Goal: Complete application form

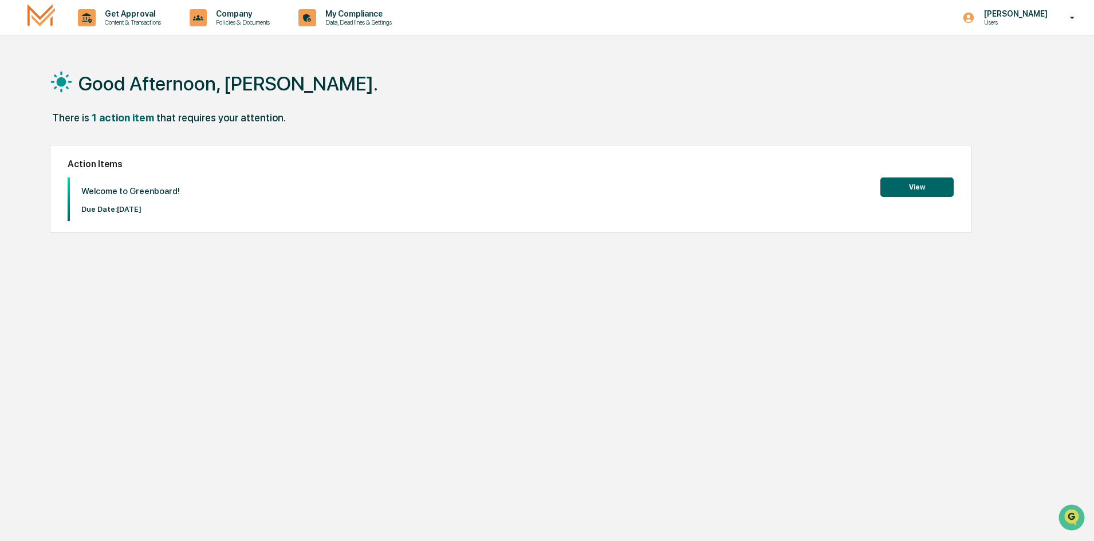
click at [925, 190] on button "View" at bounding box center [916, 187] width 73 height 19
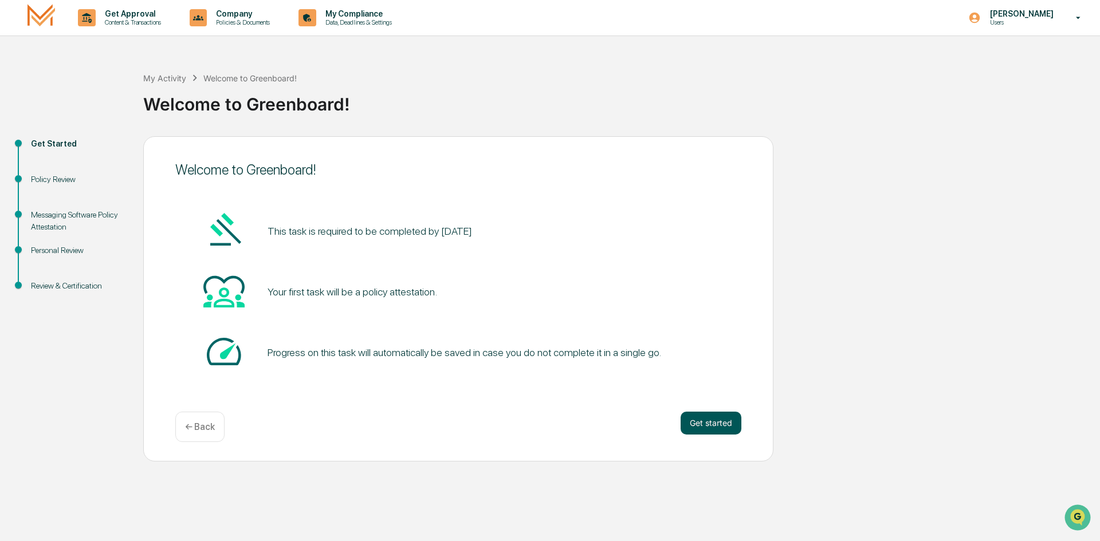
click at [717, 423] on button "Get started" at bounding box center [710, 423] width 61 height 23
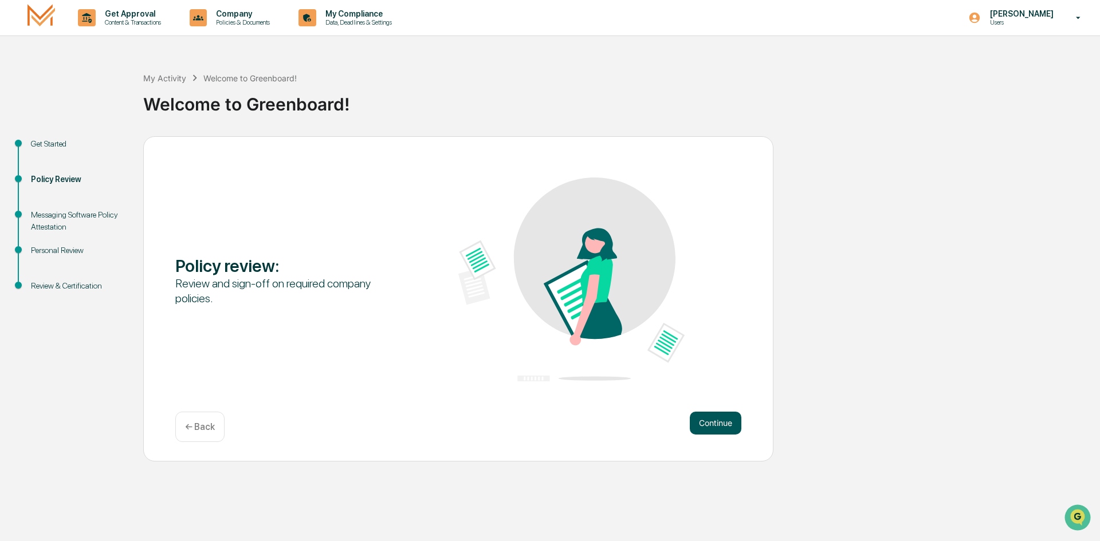
click at [721, 424] on button "Continue" at bounding box center [716, 423] width 52 height 23
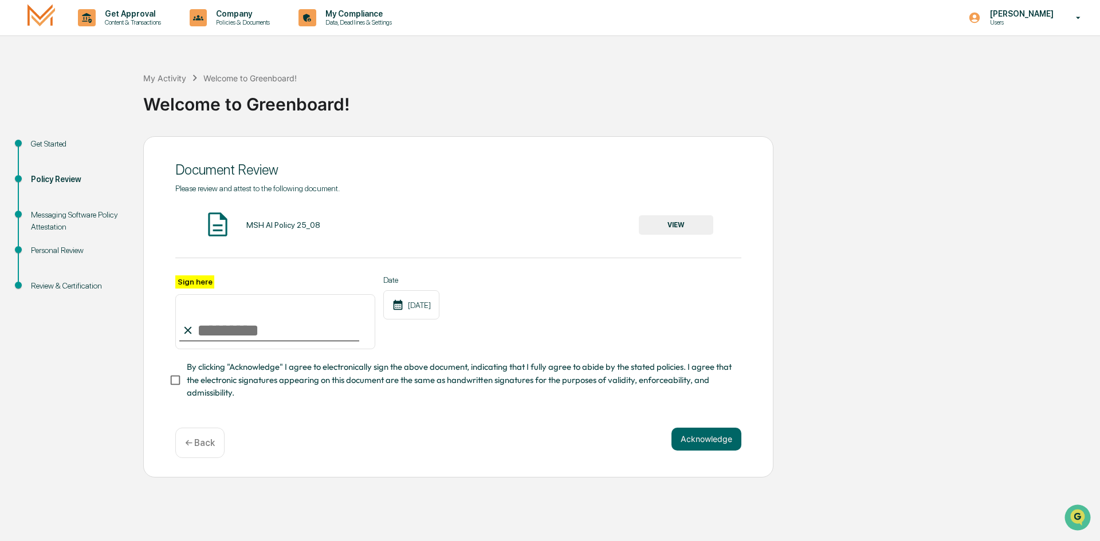
click at [253, 328] on input "Sign here" at bounding box center [275, 321] width 200 height 55
type input "**********"
click at [715, 444] on button "Acknowledge" at bounding box center [706, 439] width 70 height 23
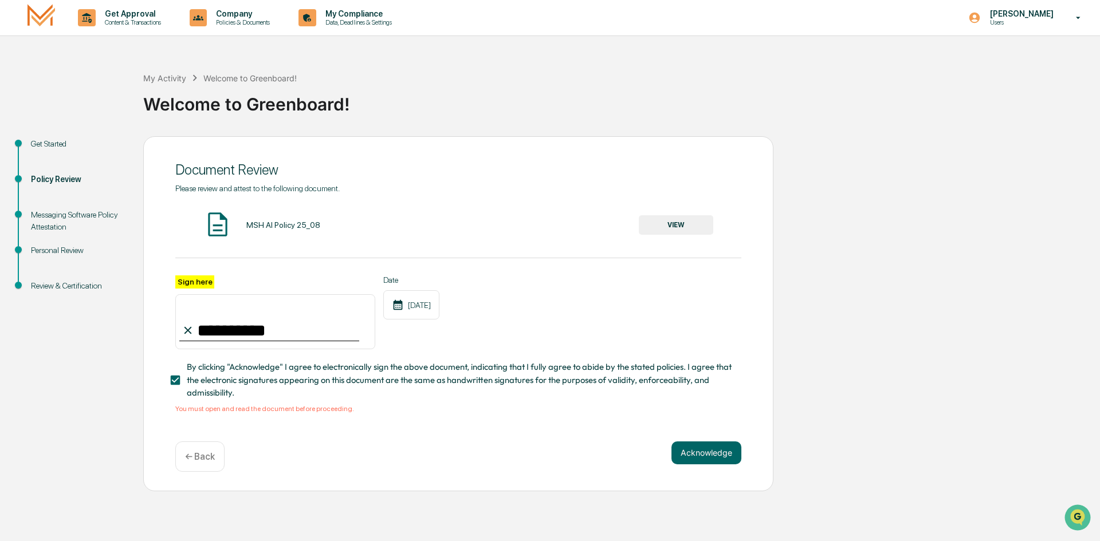
click at [670, 224] on button "VIEW" at bounding box center [676, 224] width 74 height 19
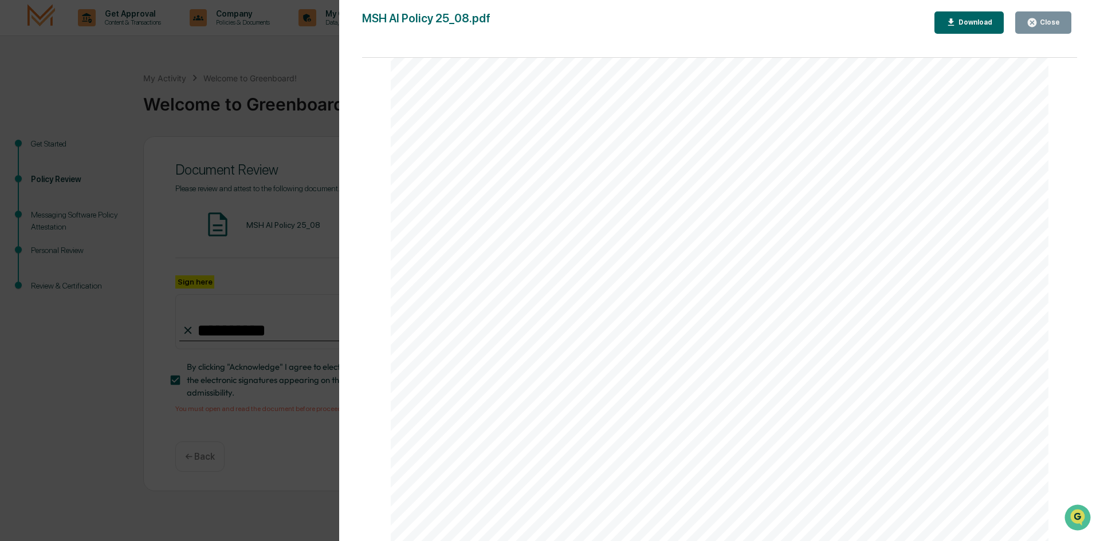
scroll to position [2170, 0]
drag, startPoint x: 473, startPoint y: 410, endPoint x: 481, endPoint y: 408, distance: 8.7
click at [475, 410] on div "AI Policy Generative Artificial Intelligence [PERSON_NAME] & Co., Member FINRA/…" at bounding box center [720, 116] width 658 height 851
click at [486, 413] on div "AI Policy Generative Artificial Intelligence [PERSON_NAME] & Co., Member FINRA/…" at bounding box center [720, 116] width 658 height 851
drag, startPoint x: 480, startPoint y: 438, endPoint x: 494, endPoint y: 430, distance: 15.9
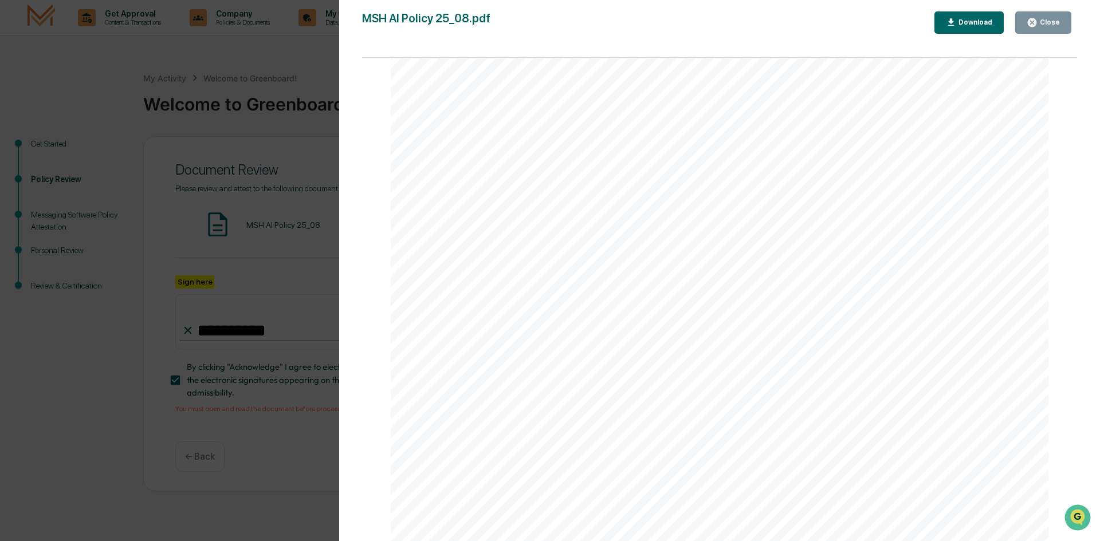
click at [484, 437] on span "Signature" at bounding box center [483, 435] width 44 height 11
click at [1043, 23] on div "Close" at bounding box center [1048, 22] width 22 height 8
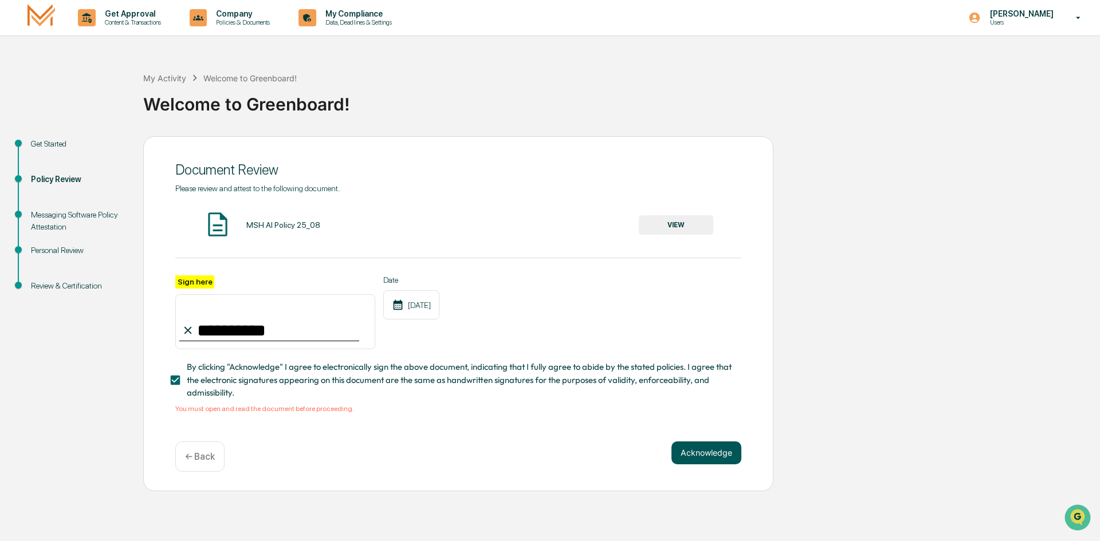
click at [726, 455] on button "Acknowledge" at bounding box center [706, 453] width 70 height 23
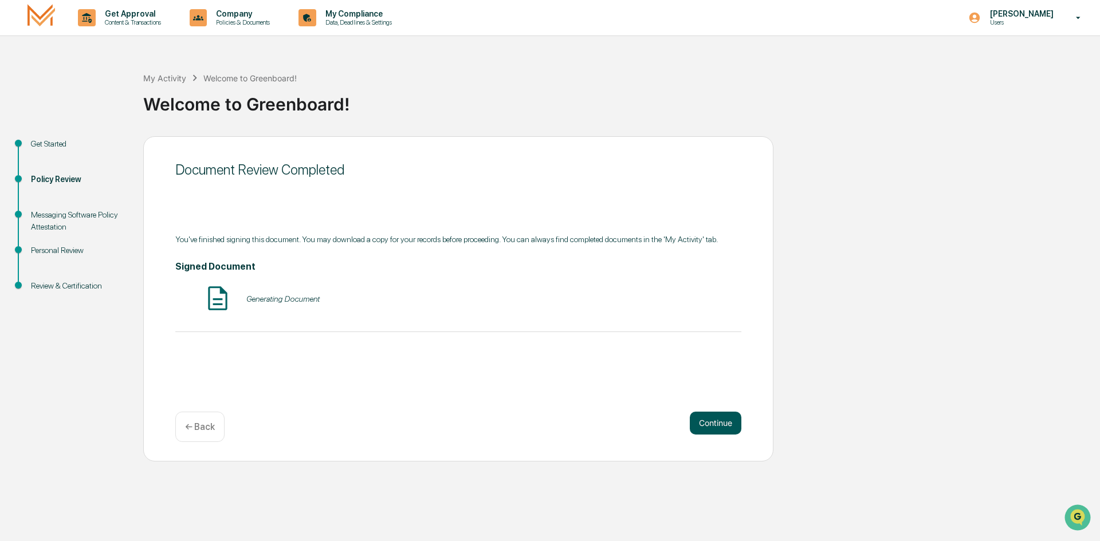
click at [737, 430] on button "Continue" at bounding box center [716, 423] width 52 height 23
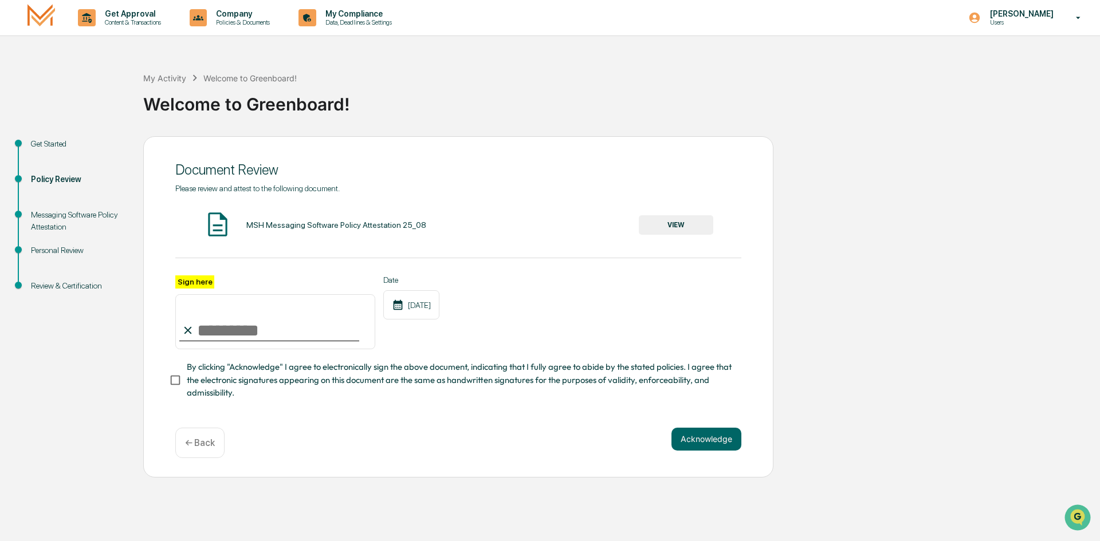
click at [270, 332] on input "Sign here" at bounding box center [275, 321] width 200 height 55
type input "**********"
click at [671, 227] on button "VIEW" at bounding box center [676, 224] width 74 height 19
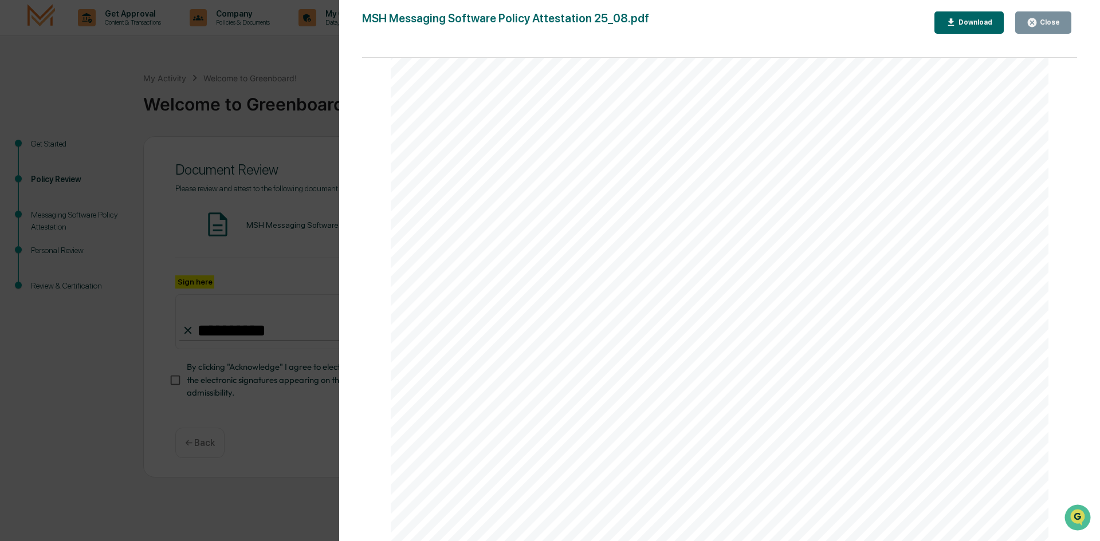
click at [1037, 25] on icon "button" at bounding box center [1031, 22] width 11 height 11
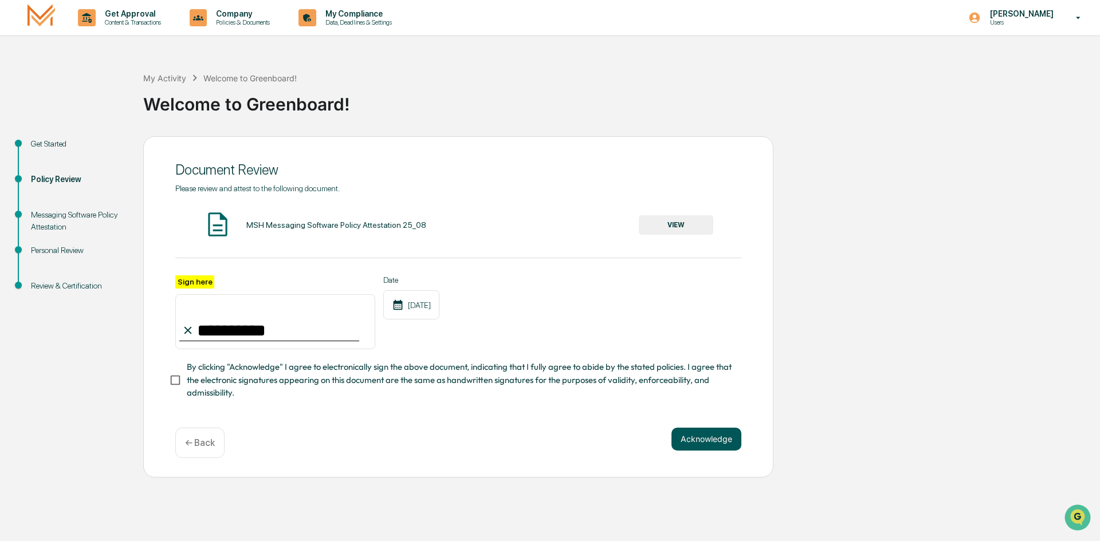
click at [722, 443] on button "Acknowledge" at bounding box center [706, 439] width 70 height 23
click at [707, 463] on button "Acknowledge" at bounding box center [706, 453] width 70 height 23
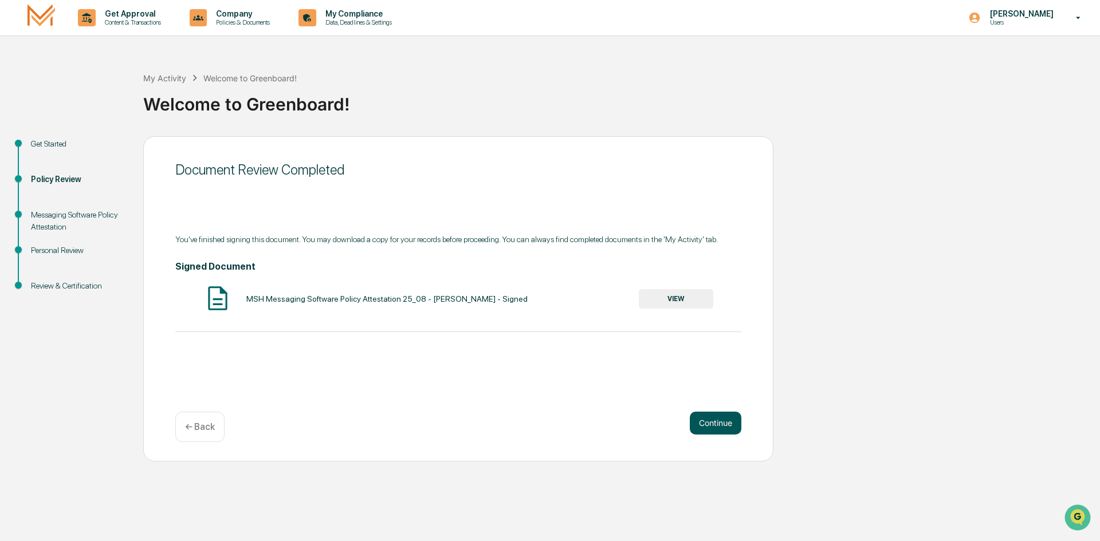
click at [710, 418] on button "Continue" at bounding box center [716, 423] width 52 height 23
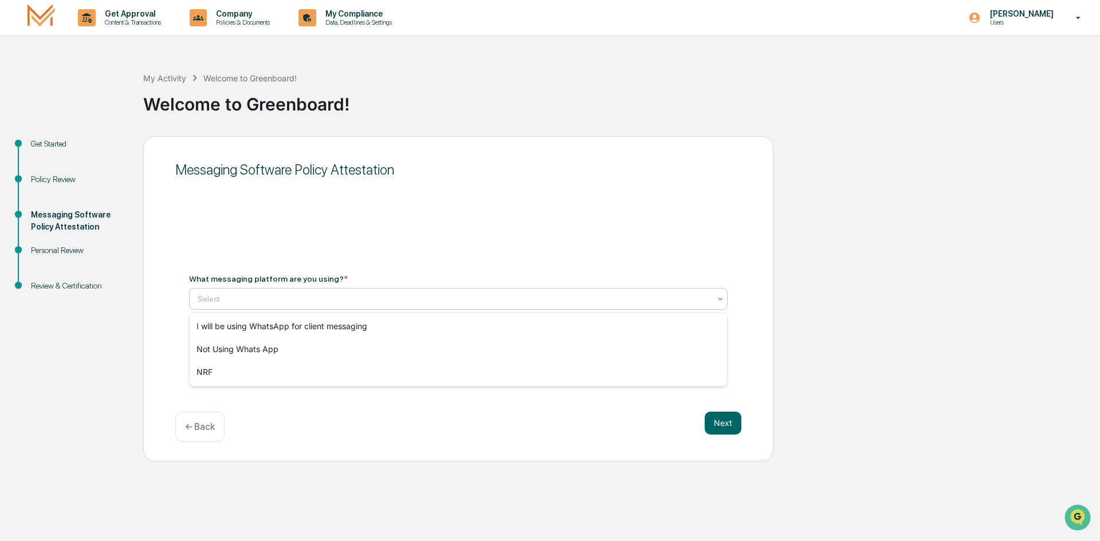
click at [262, 296] on div at bounding box center [454, 298] width 512 height 11
click at [258, 353] on div "Not Using Whats App" at bounding box center [458, 349] width 537 height 23
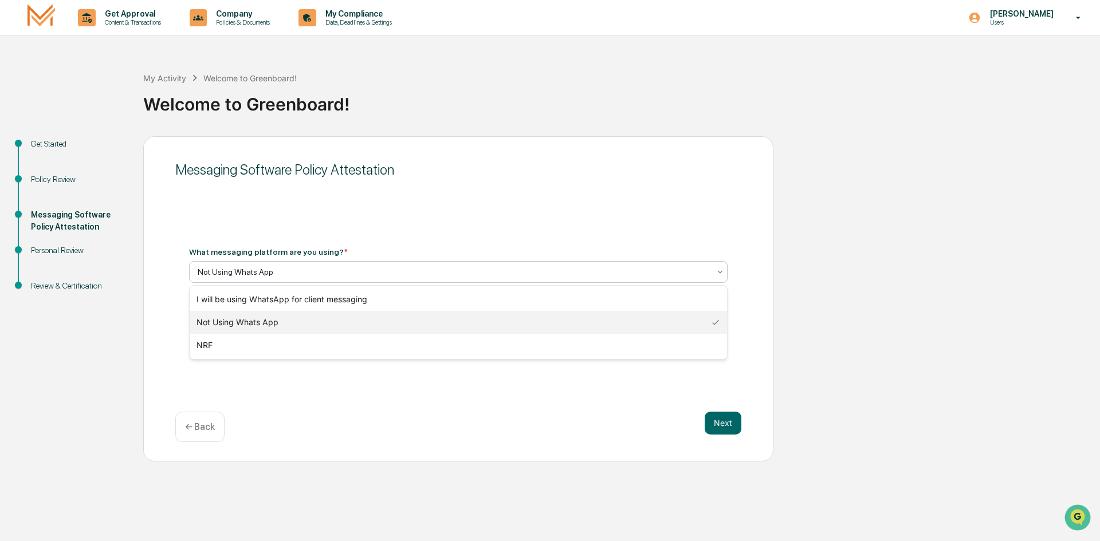
click at [344, 272] on div at bounding box center [454, 271] width 512 height 11
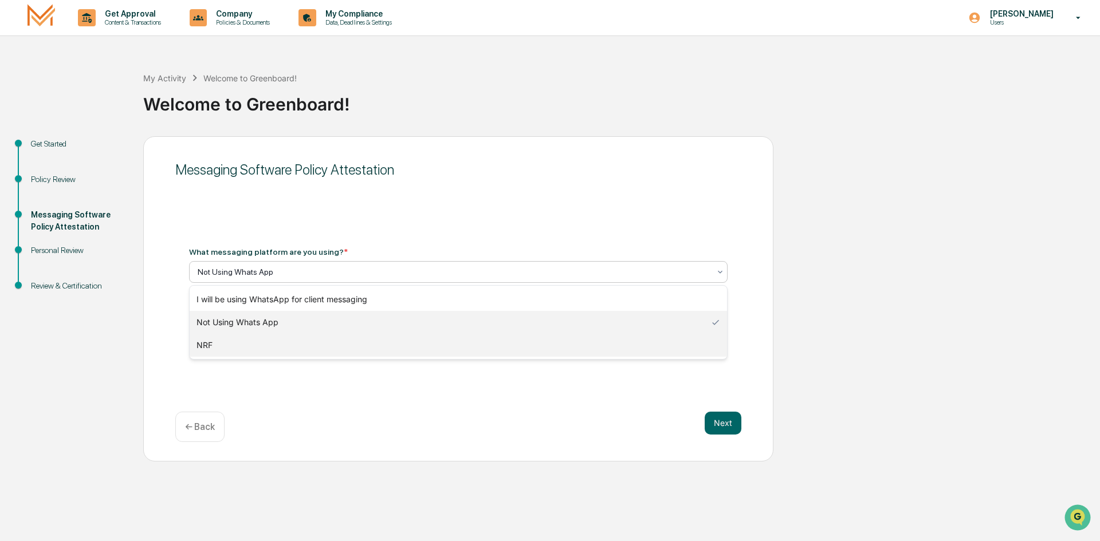
click at [285, 347] on div "NRF" at bounding box center [458, 345] width 537 height 23
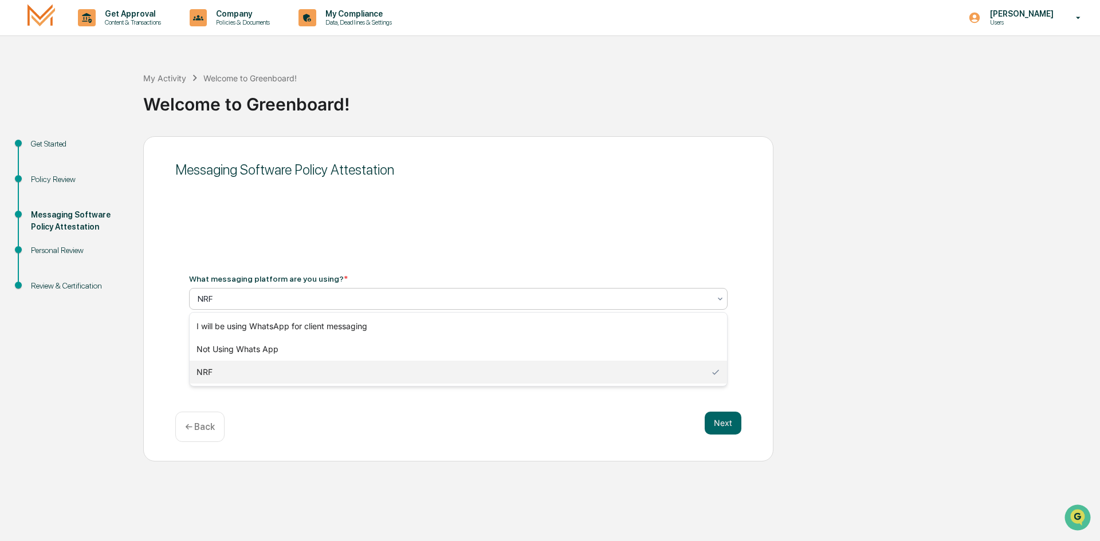
click at [305, 302] on div at bounding box center [454, 298] width 512 height 11
click at [297, 351] on div "Not Using Whats App" at bounding box center [458, 349] width 537 height 23
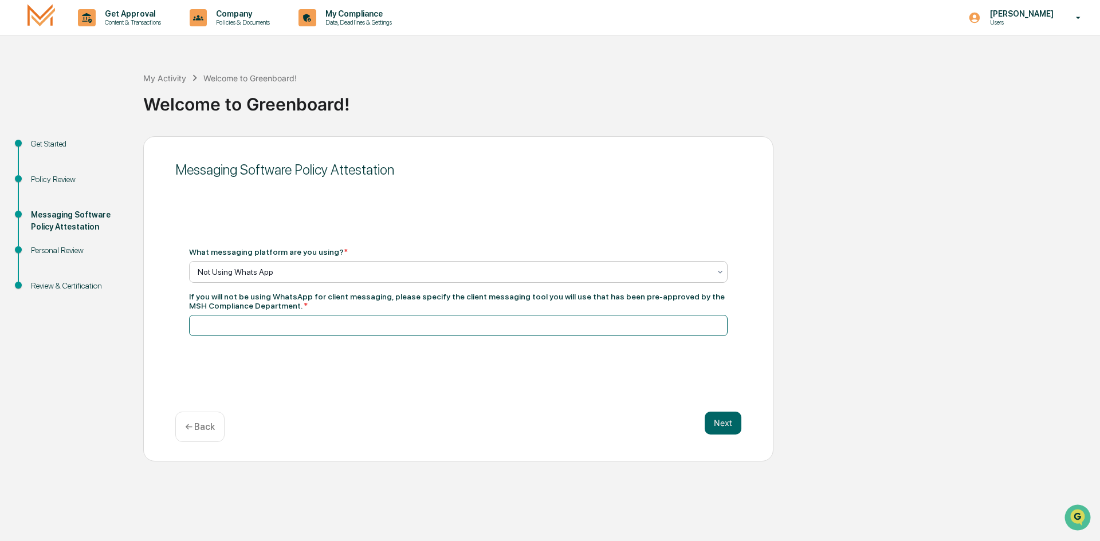
click at [296, 329] on input at bounding box center [458, 325] width 538 height 21
type input "**********"
click at [727, 419] on button "Next" at bounding box center [723, 423] width 37 height 23
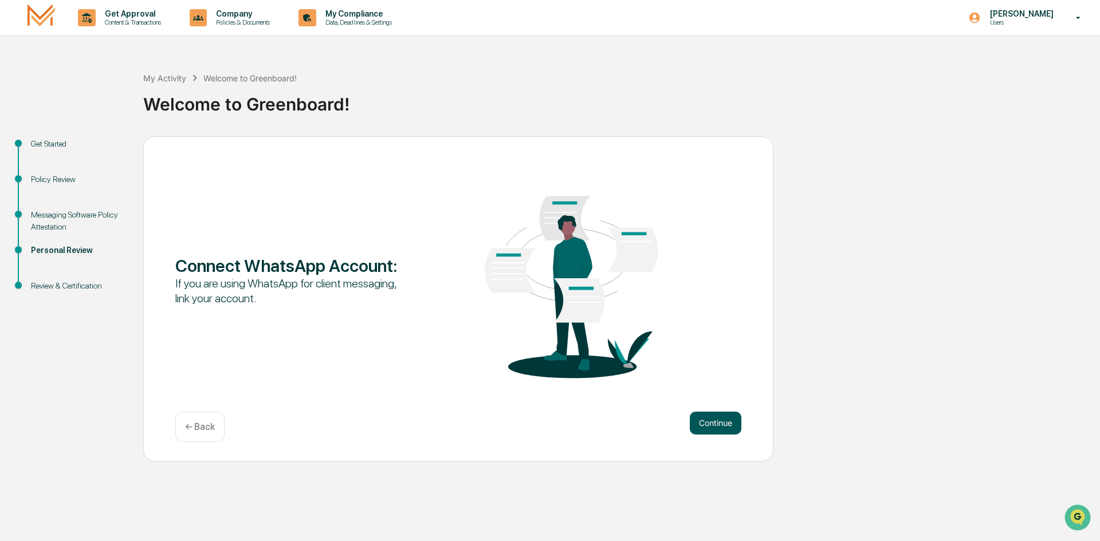
click at [715, 415] on button "Continue" at bounding box center [716, 423] width 52 height 23
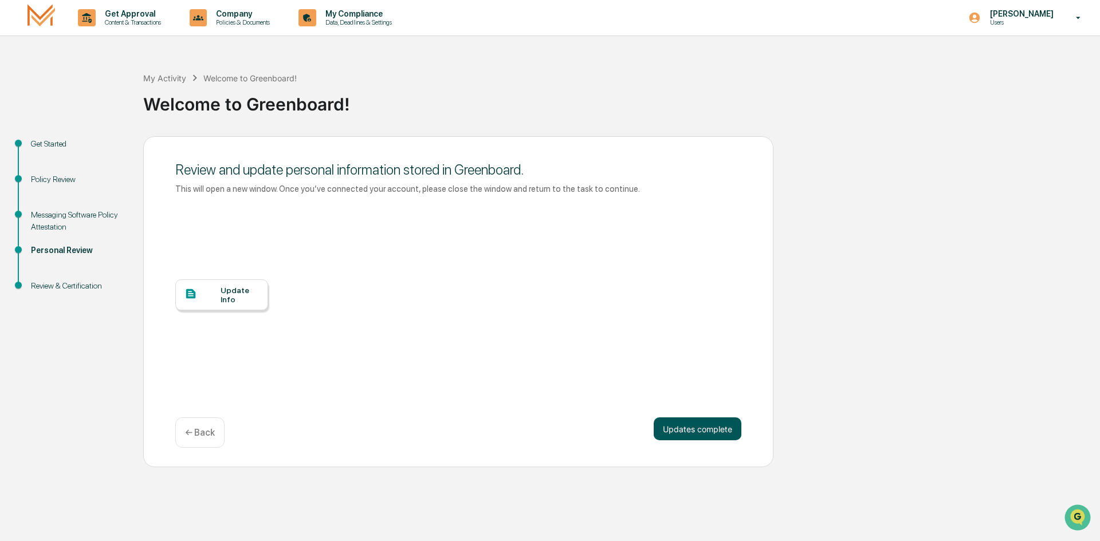
click at [705, 432] on button "Updates complete" at bounding box center [698, 429] width 88 height 23
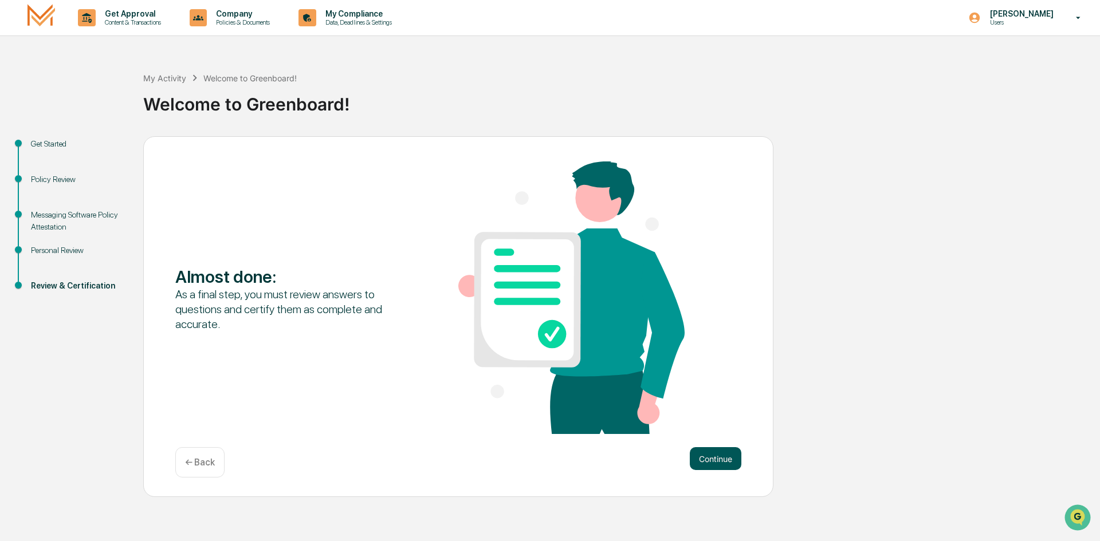
click at [716, 456] on button "Continue" at bounding box center [716, 458] width 52 height 23
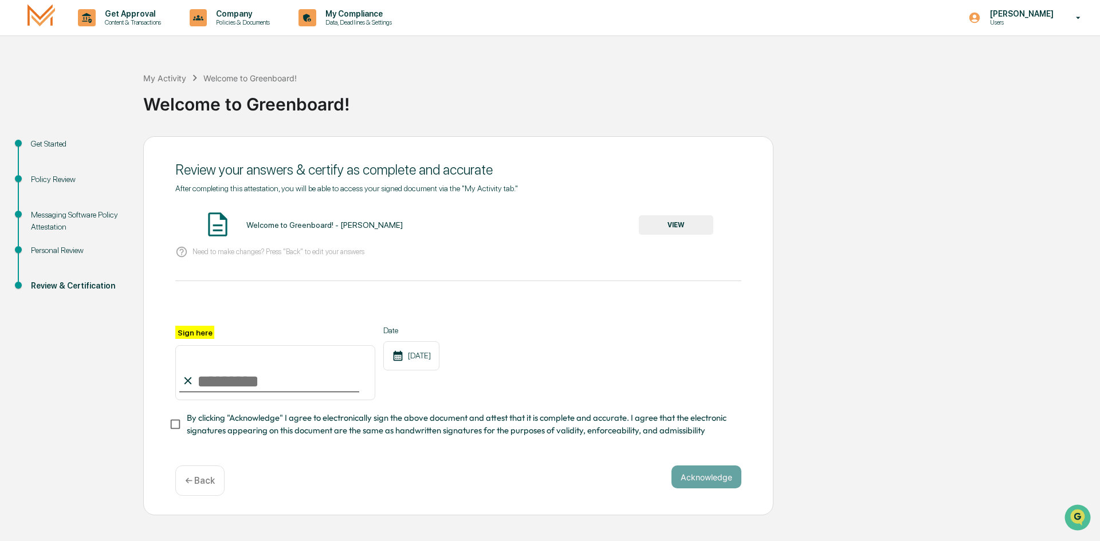
click at [230, 394] on input "Sign here" at bounding box center [275, 372] width 200 height 55
type input "**********"
click at [676, 223] on button "VIEW" at bounding box center [676, 224] width 74 height 19
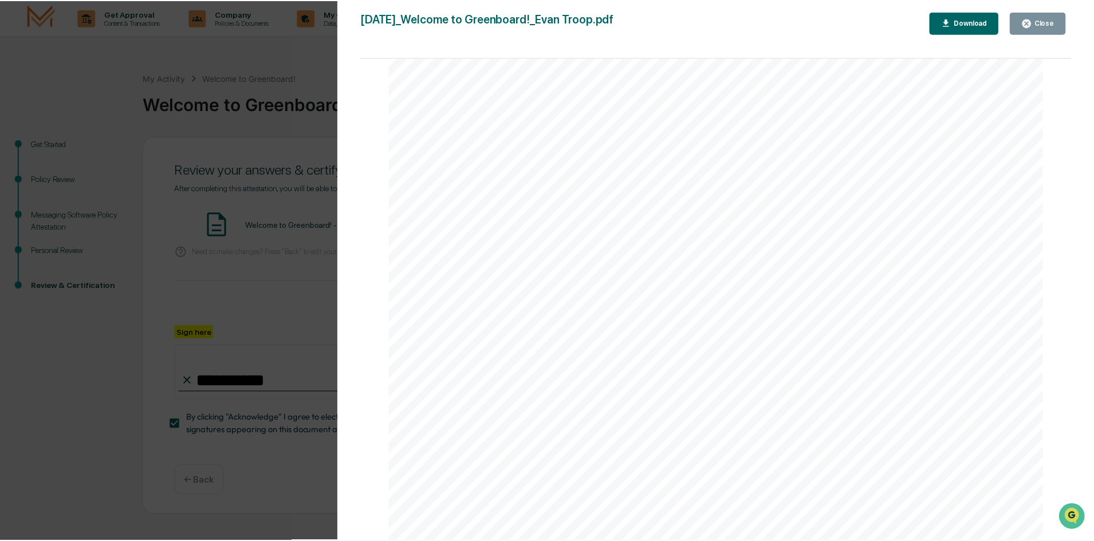
scroll to position [1440, 0]
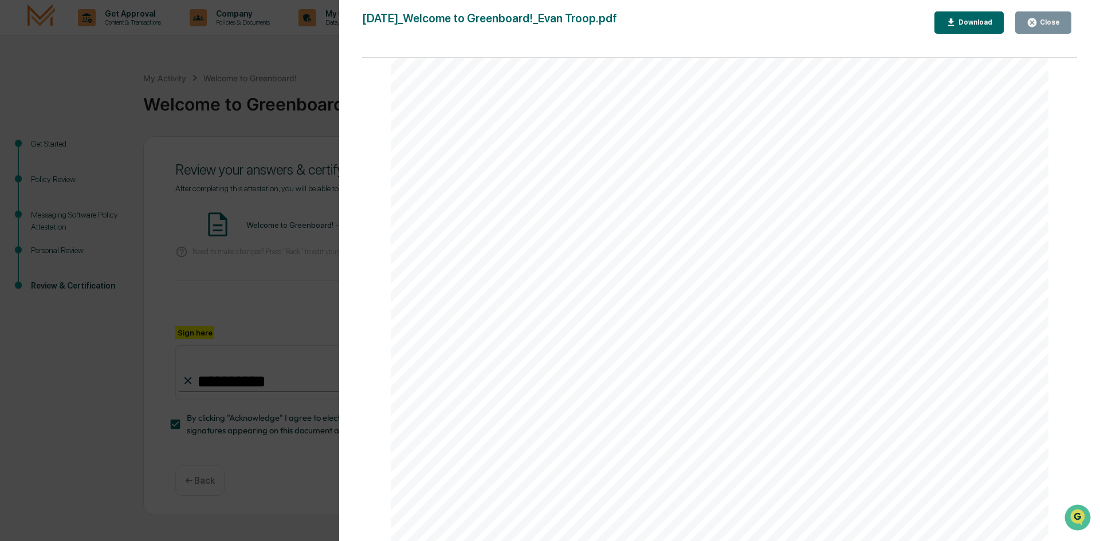
click at [1031, 22] on icon "button" at bounding box center [1032, 22] width 9 height 9
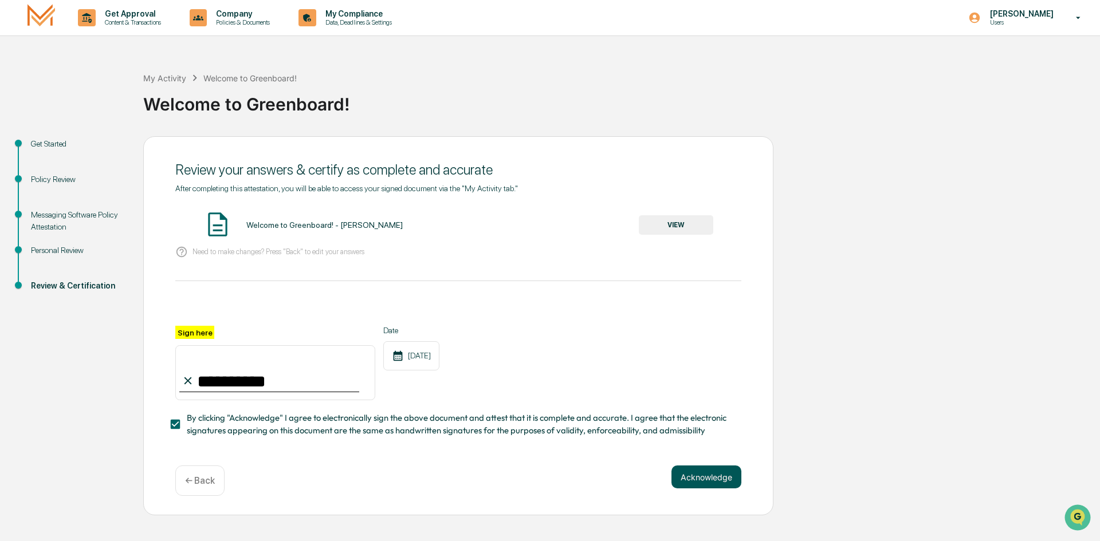
click at [694, 483] on button "Acknowledge" at bounding box center [706, 477] width 70 height 23
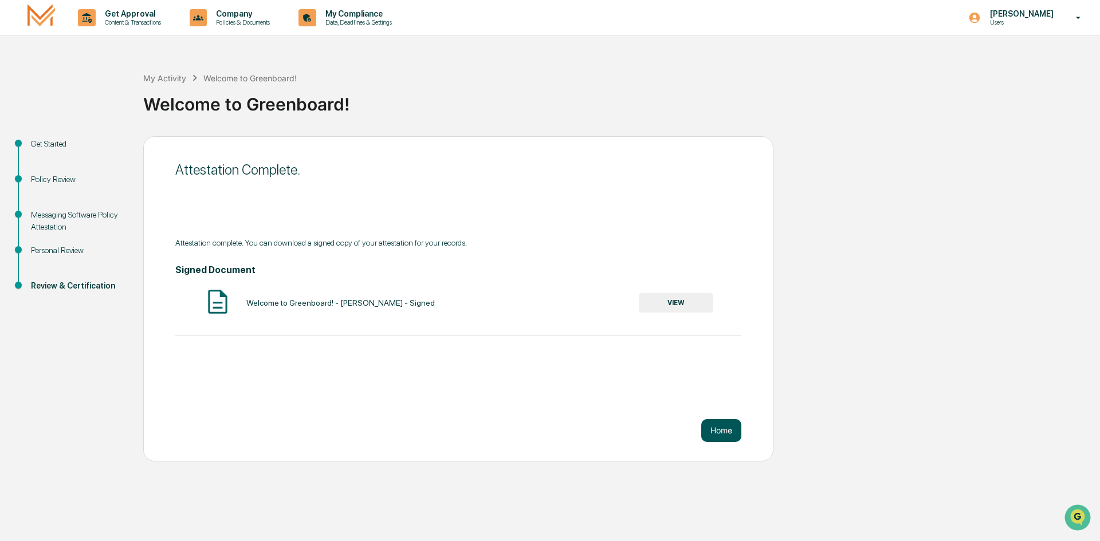
click at [715, 428] on button "Home" at bounding box center [721, 430] width 40 height 23
